Goal: Task Accomplishment & Management: Manage account settings

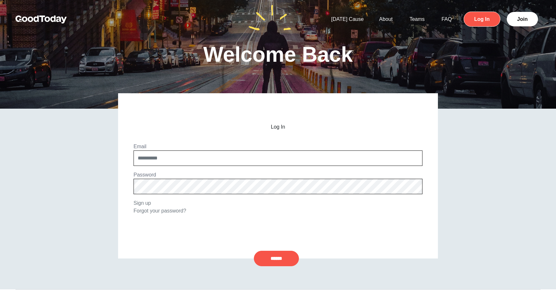
click at [317, 15] on link "Log In" at bounding box center [482, 19] width 37 height 15
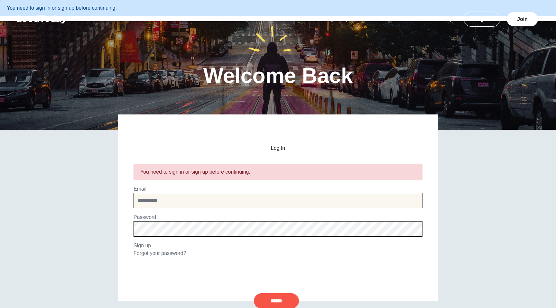
click at [247, 200] on input "email" at bounding box center [278, 200] width 289 height 15
type input "**********"
